Goal: Task Accomplishment & Management: Complete application form

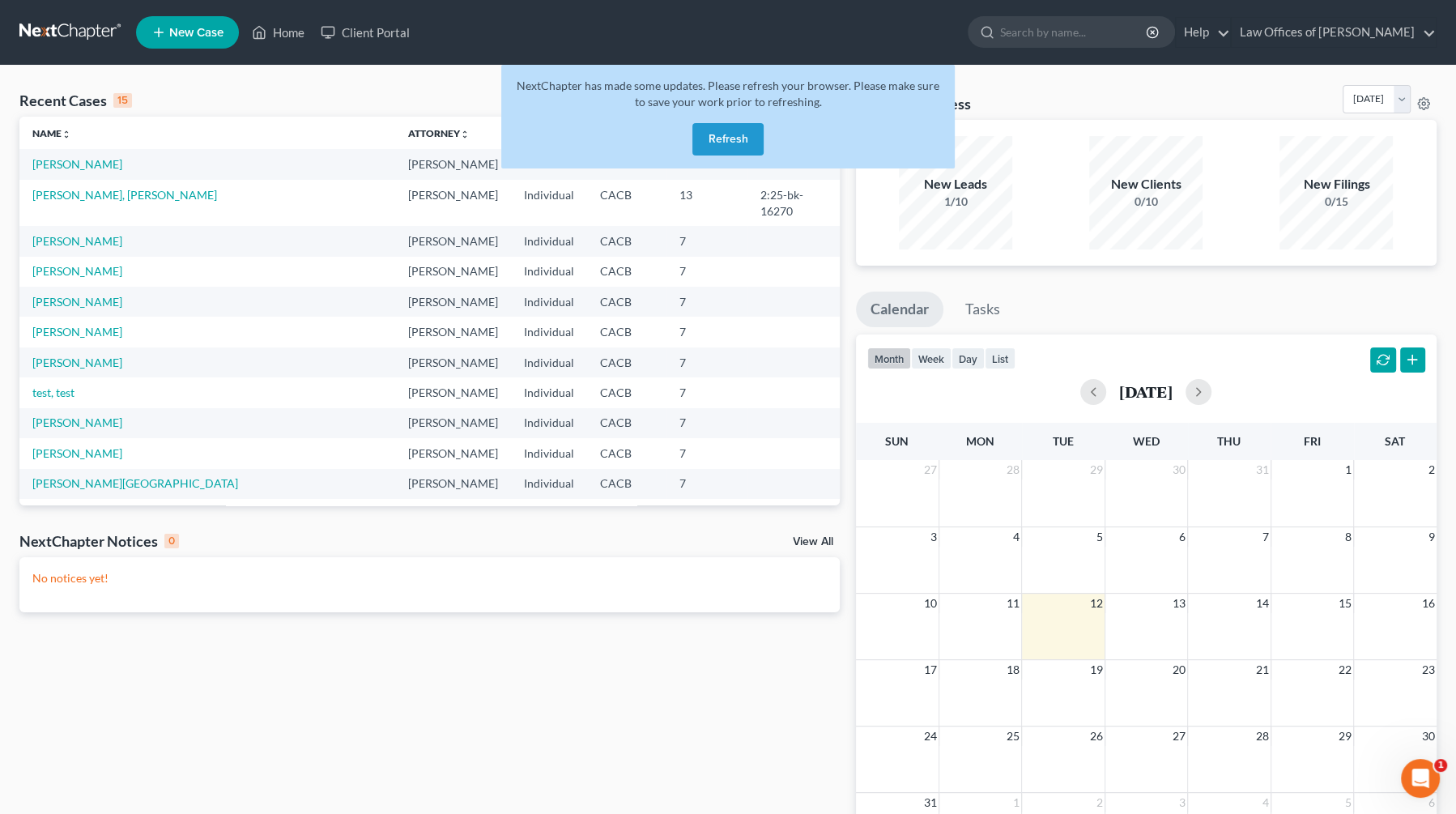
click at [740, 139] on button "Refresh" at bounding box center [728, 138] width 71 height 32
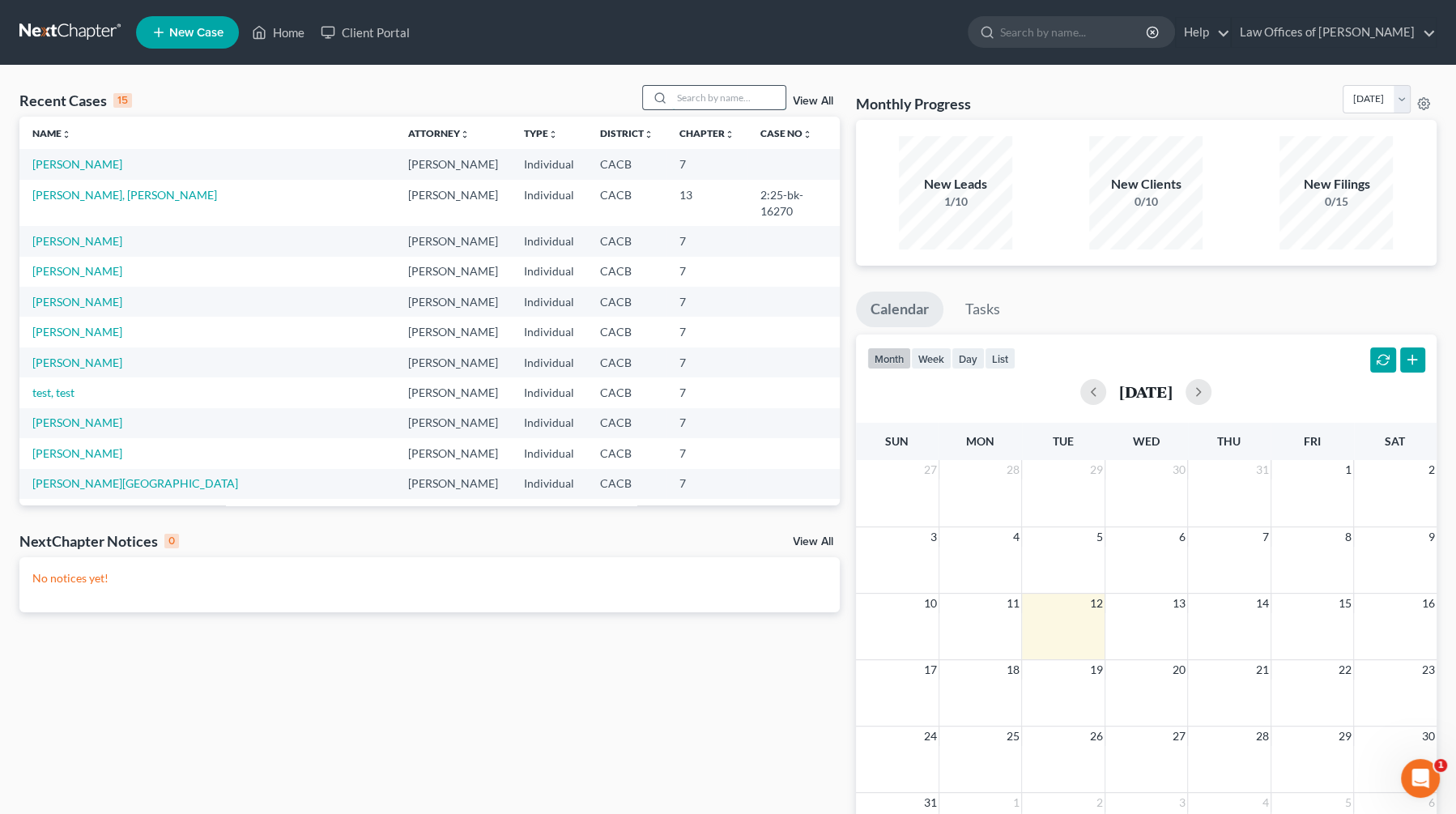
click at [707, 100] on input "search" at bounding box center [728, 97] width 113 height 24
type input "[PERSON_NAME]"
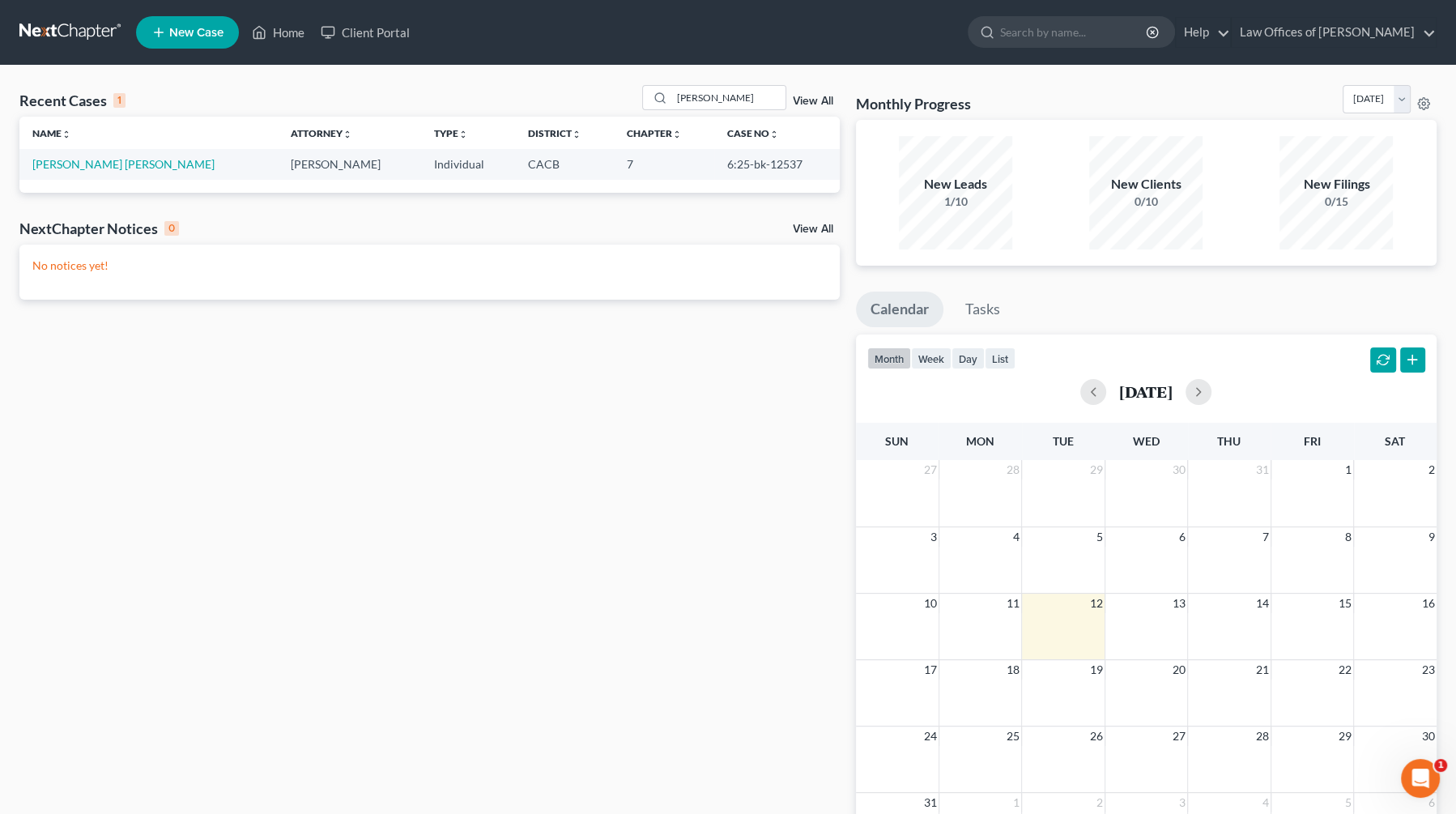
click at [100, 152] on td "[PERSON_NAME] [PERSON_NAME]" at bounding box center [148, 164] width 258 height 30
click at [96, 166] on link "[PERSON_NAME] [PERSON_NAME]" at bounding box center [124, 164] width 182 height 14
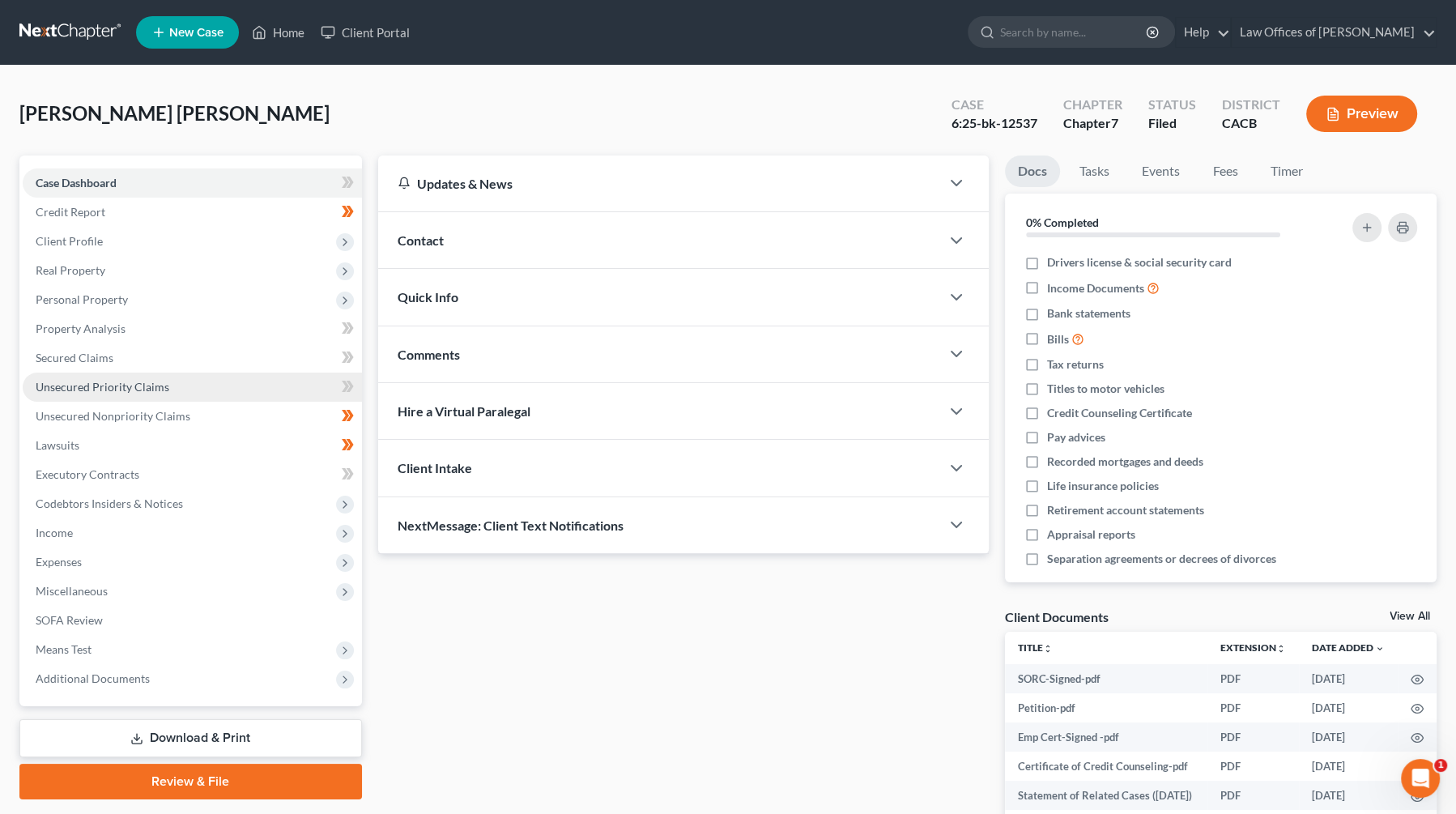
click at [181, 389] on link "Unsecured Priority Claims" at bounding box center [192, 386] width 339 height 29
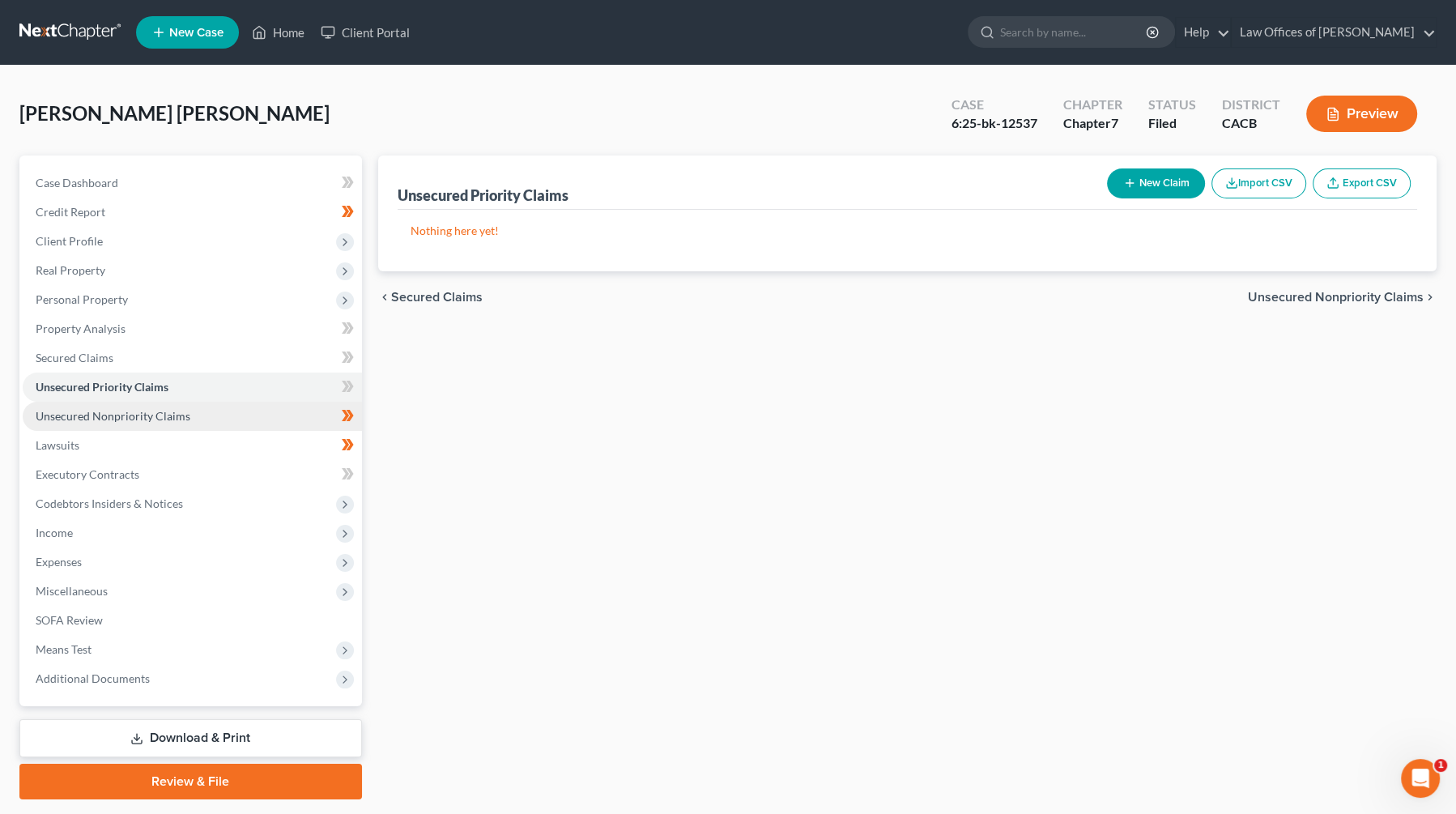
click at [178, 412] on span "Unsecured Nonpriority Claims" at bounding box center [113, 416] width 154 height 14
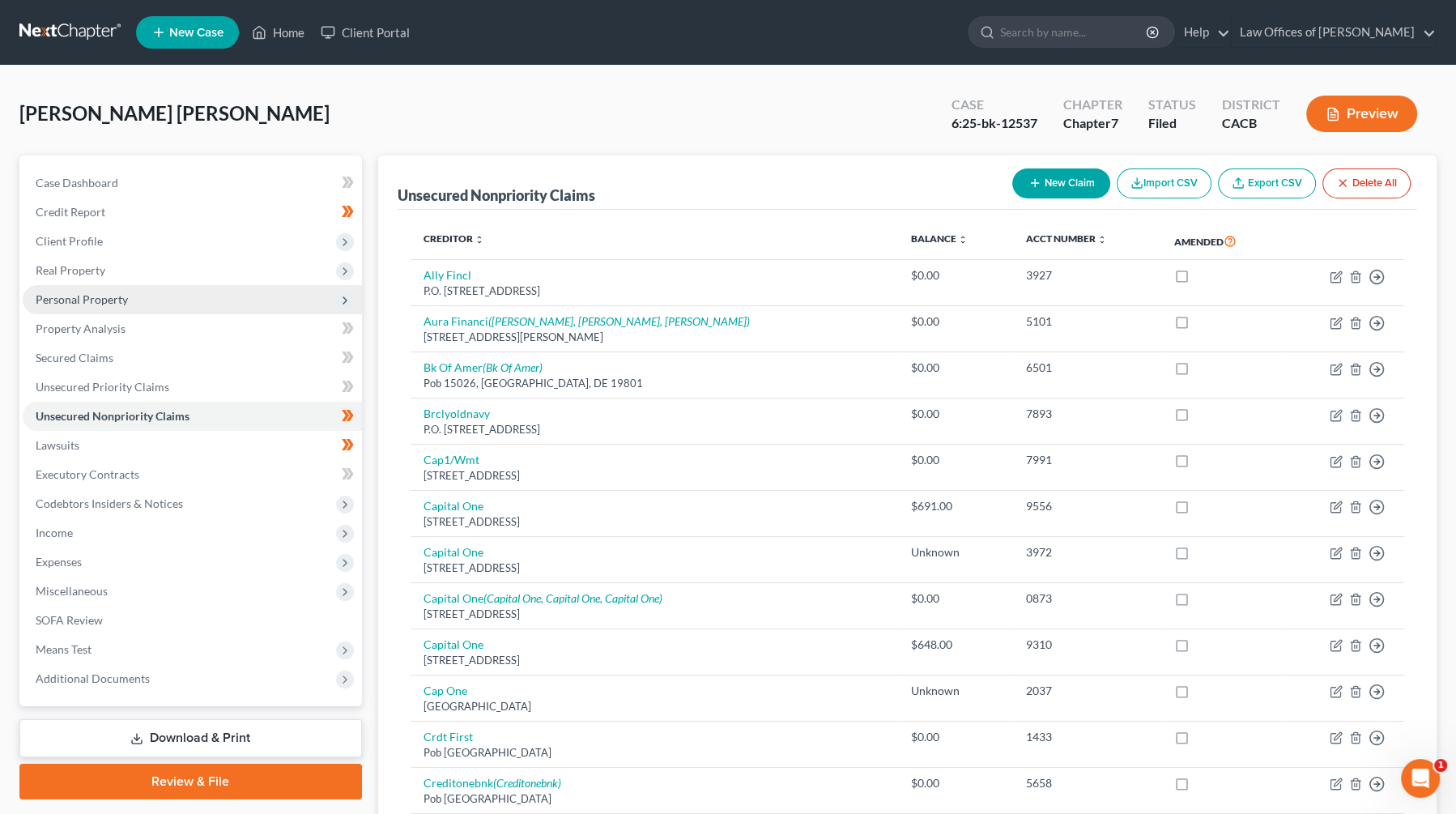
click at [173, 303] on span "Personal Property" at bounding box center [192, 299] width 339 height 29
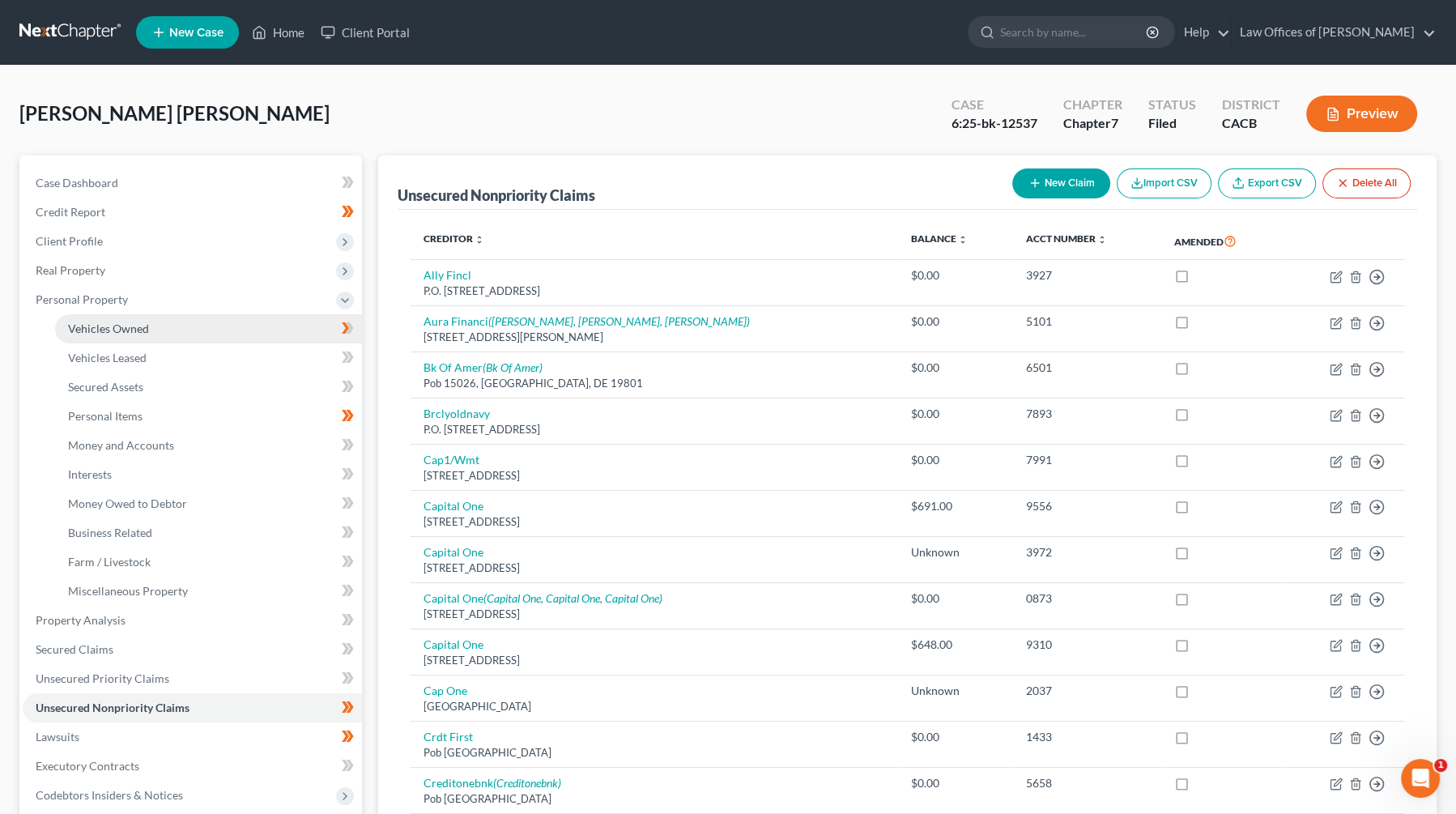
click at [176, 325] on link "Vehicles Owned" at bounding box center [209, 328] width 307 height 29
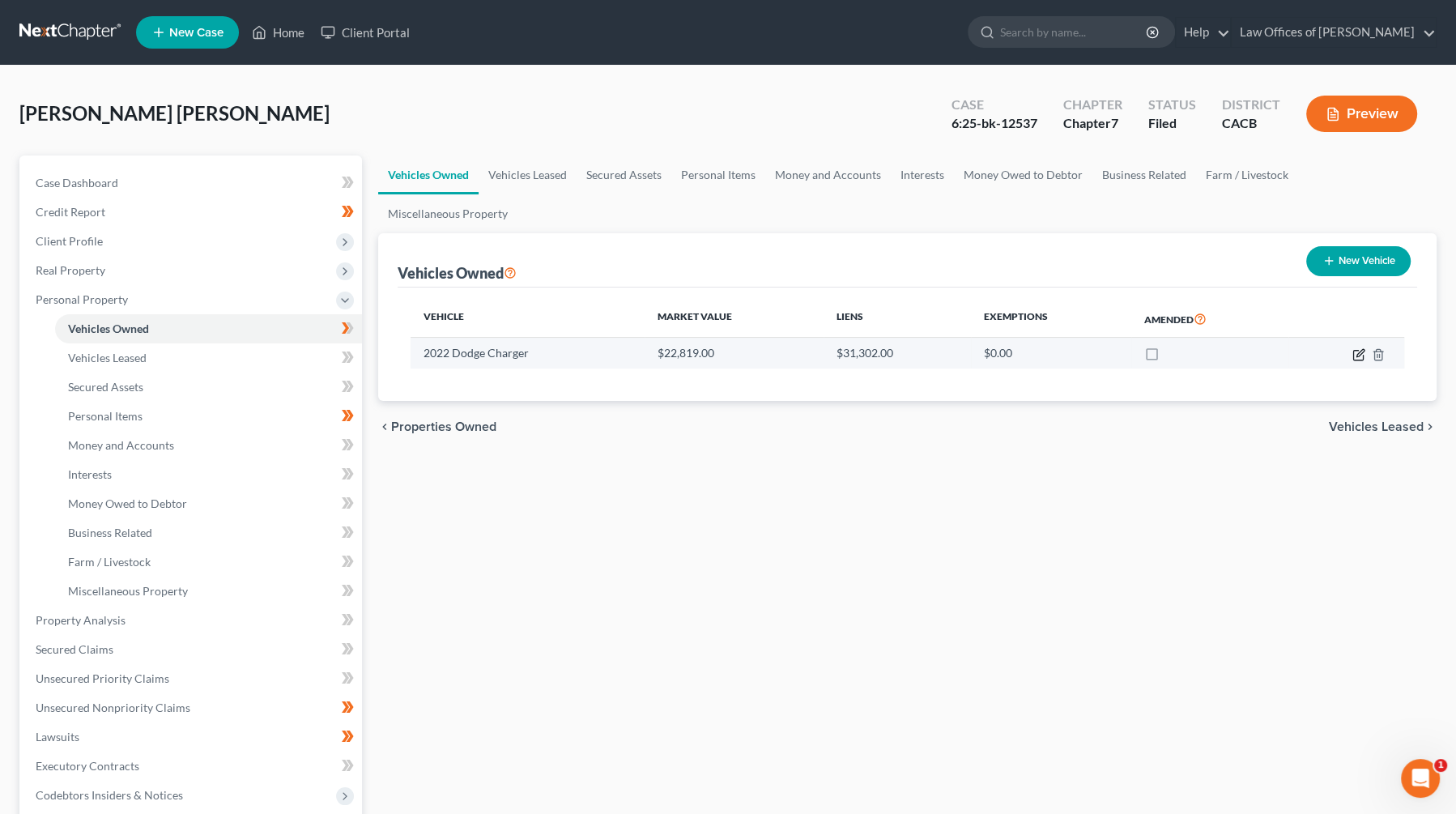
click at [1360, 348] on icon "button" at bounding box center [1359, 354] width 13 height 13
select select "0"
select select "4"
select select "0"
select select "4"
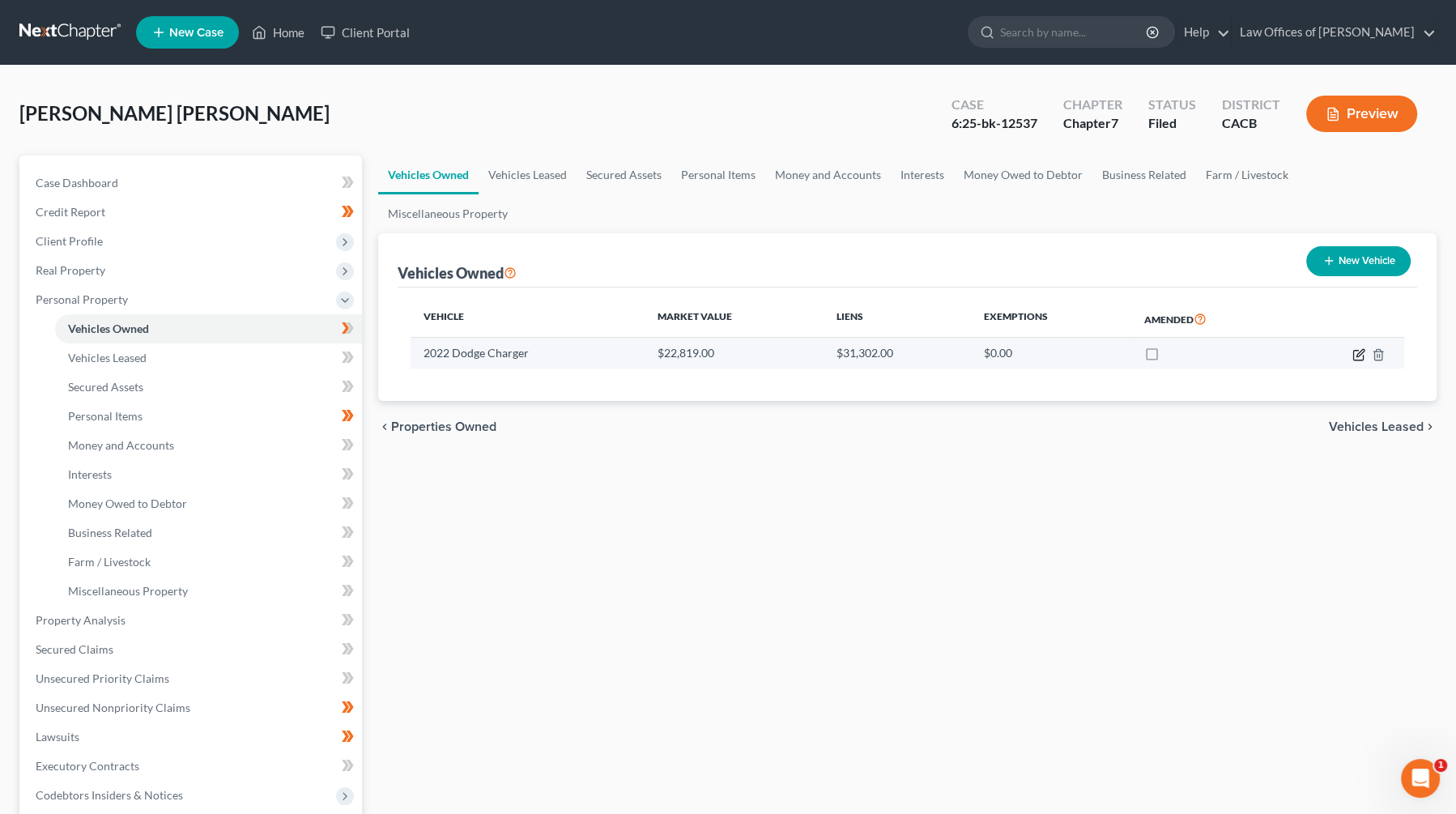
select select "0"
select select "2"
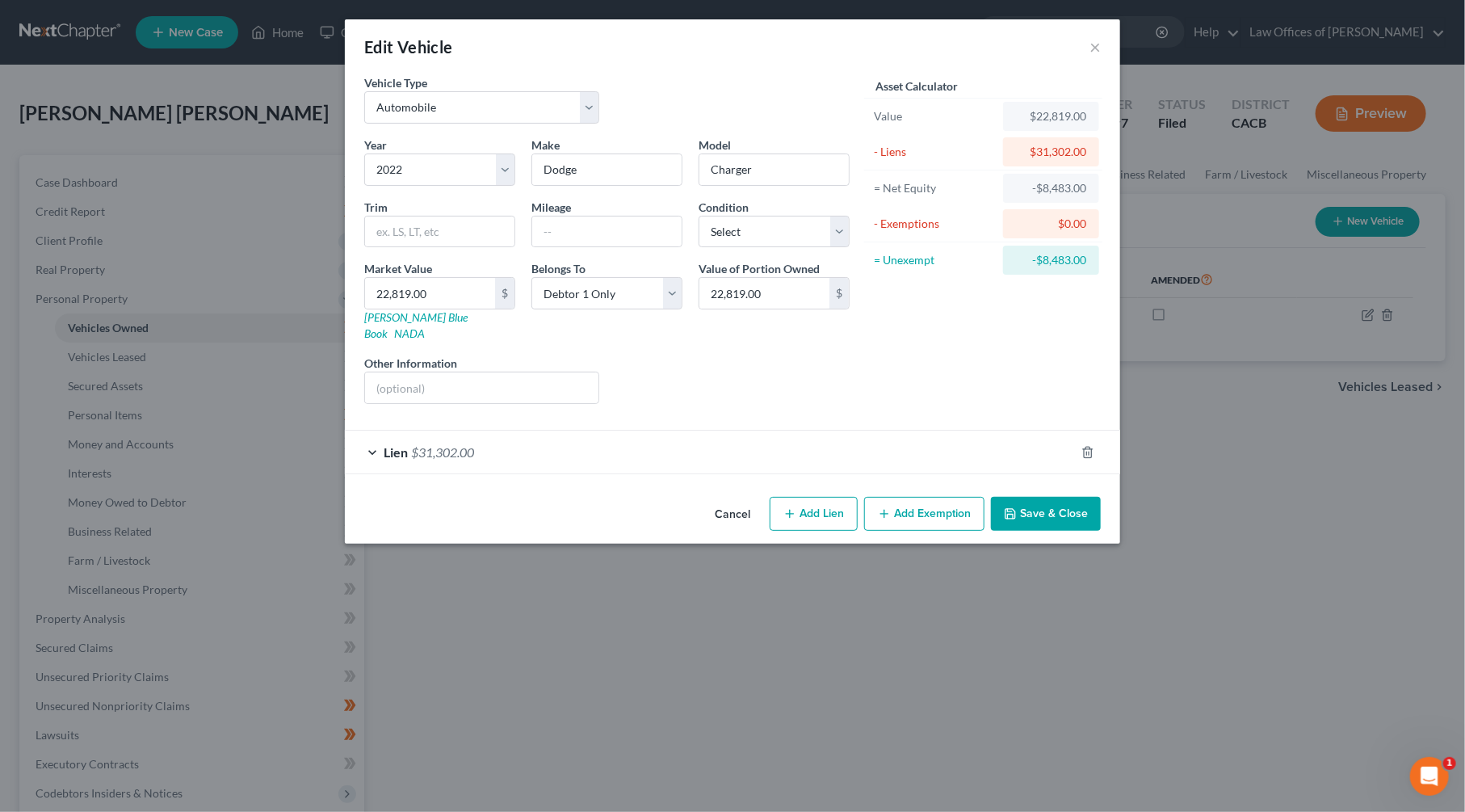
click at [790, 450] on div "Lien $31,302.00" at bounding box center [710, 451] width 730 height 43
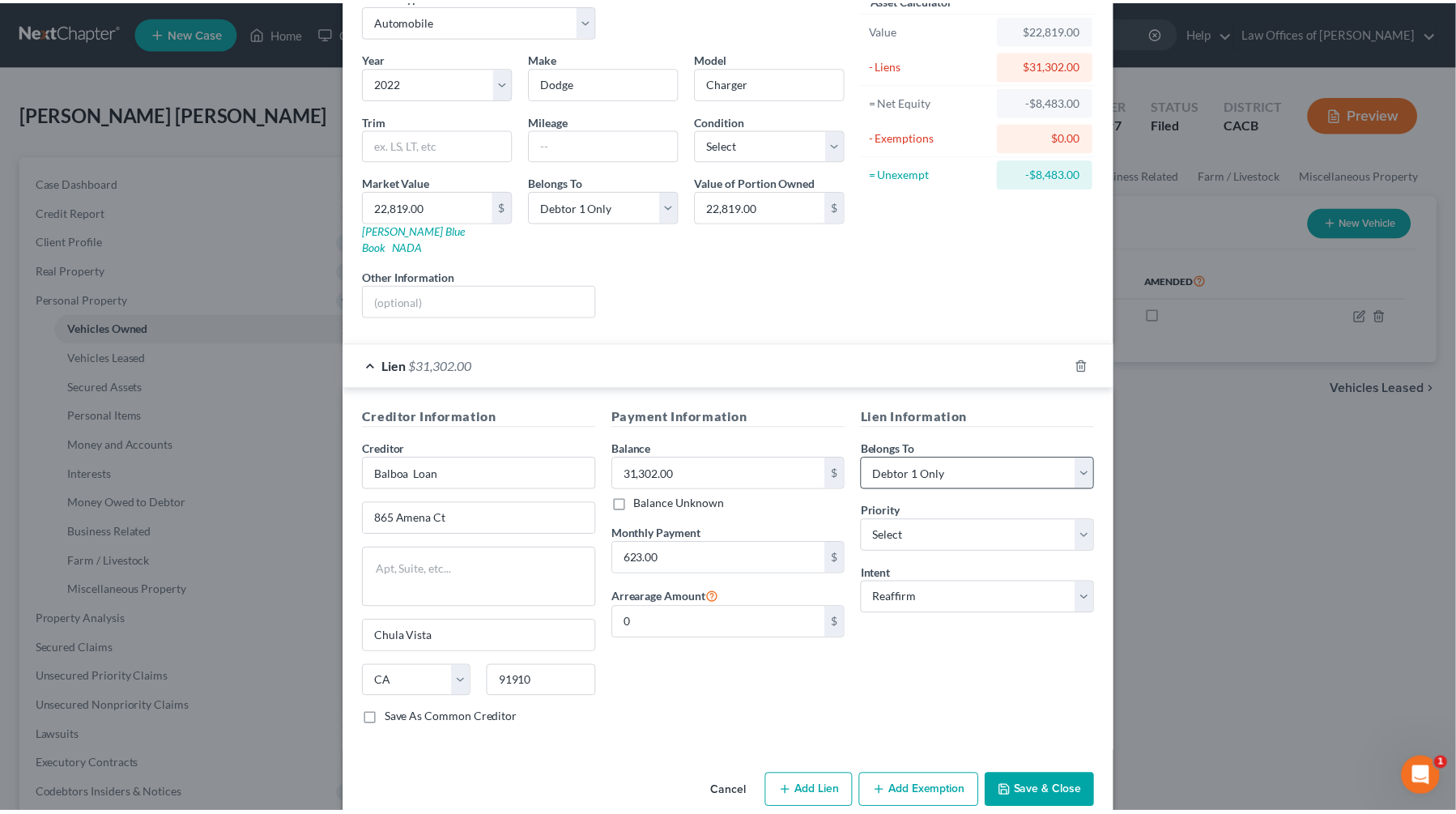
scroll to position [90, 0]
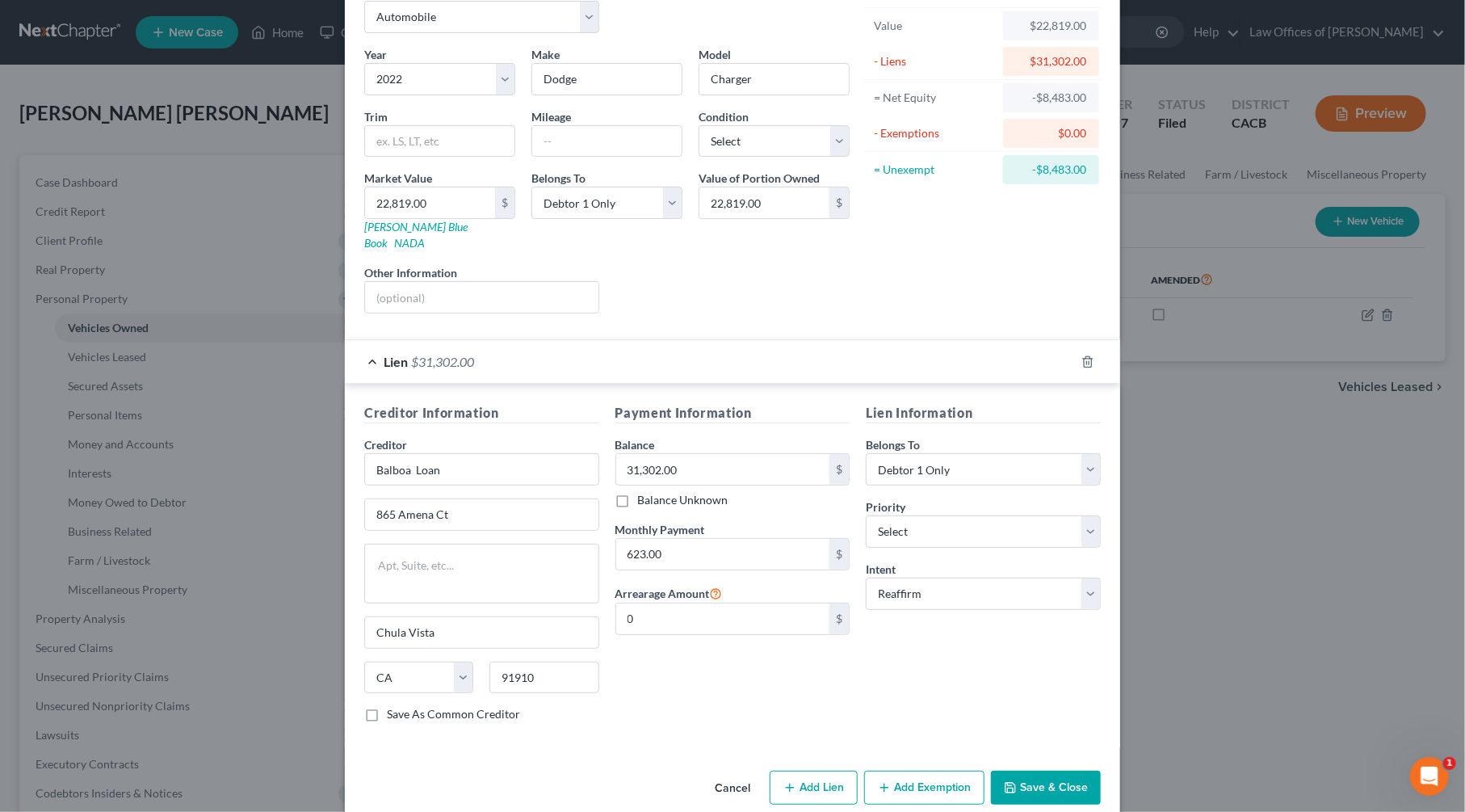
click at [730, 772] on button "Cancel" at bounding box center [732, 788] width 61 height 32
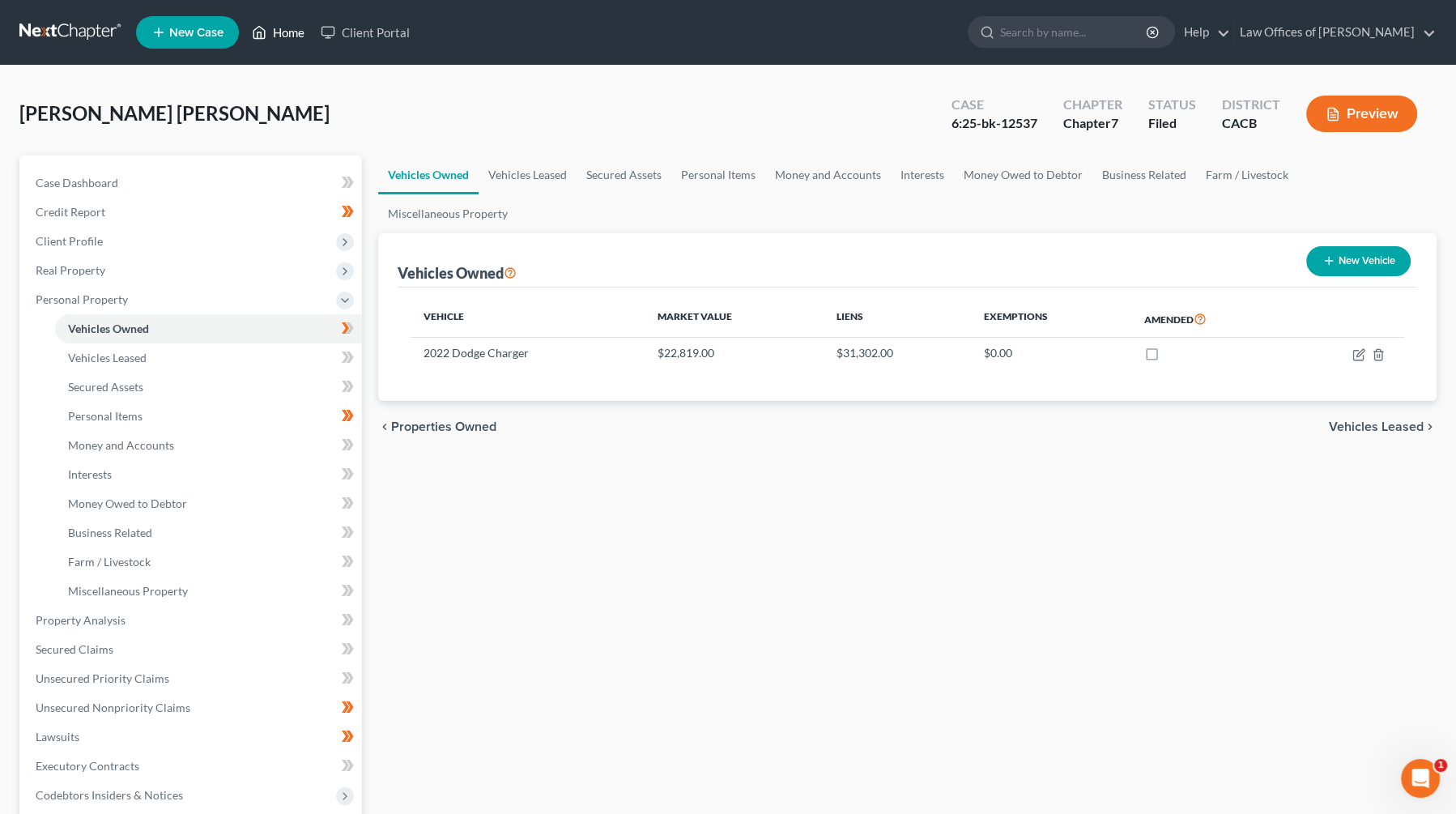
click at [292, 38] on link "Home" at bounding box center [278, 32] width 69 height 29
